Goal: Transaction & Acquisition: Purchase product/service

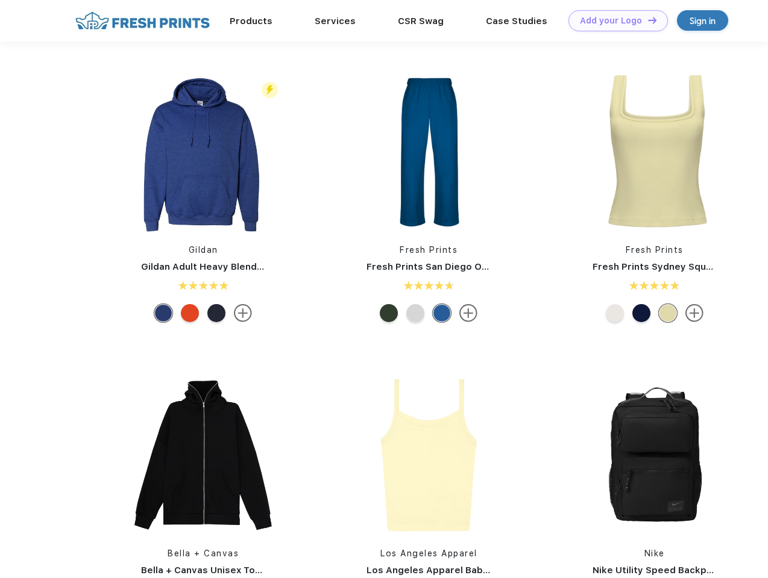
click at [613, 20] on link "Add your Logo Design Tool" at bounding box center [617, 20] width 99 height 21
click at [0, 0] on div "Design Tool" at bounding box center [0, 0] width 0 height 0
click at [647, 20] on link "Add your Logo Design Tool" at bounding box center [617, 20] width 99 height 21
click at [203, 152] on img at bounding box center [203, 152] width 160 height 160
click at [163, 313] on div at bounding box center [163, 313] width 18 height 18
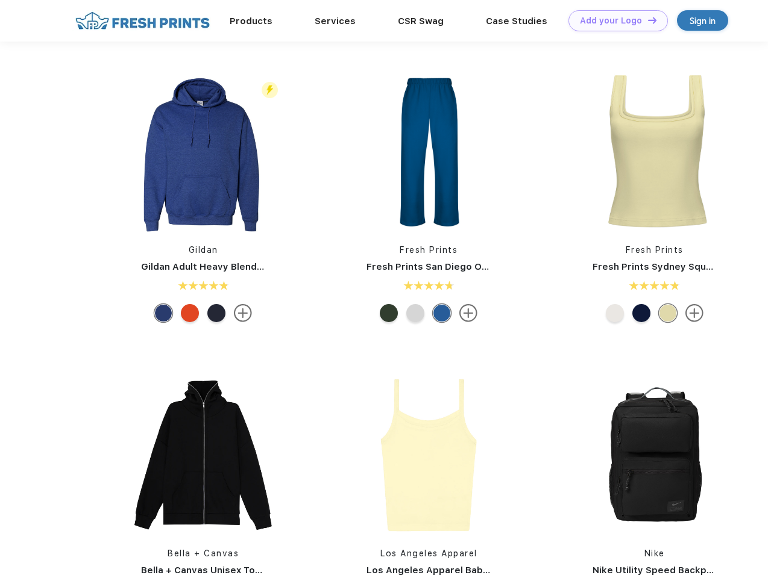
click at [190, 313] on div at bounding box center [190, 313] width 18 height 18
click at [216, 313] on div at bounding box center [216, 313] width 18 height 18
click at [428, 152] on img at bounding box center [428, 152] width 160 height 160
click at [389, 313] on div at bounding box center [389, 313] width 18 height 18
click at [415, 313] on div at bounding box center [415, 313] width 18 height 18
